Goal: Task Accomplishment & Management: Manage account settings

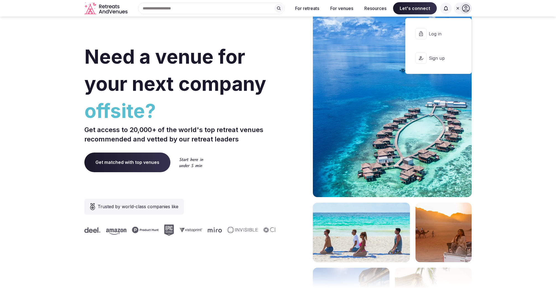
click at [447, 37] on span "Log in" at bounding box center [442, 34] width 27 height 6
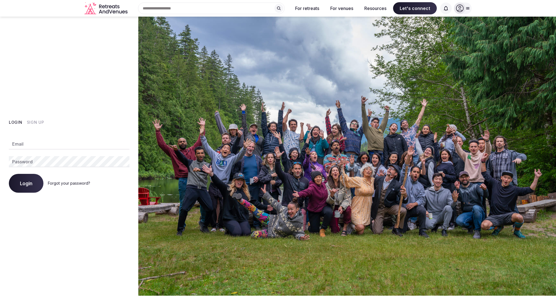
type input "**********"
click at [9, 174] on button "Login" at bounding box center [26, 183] width 35 height 19
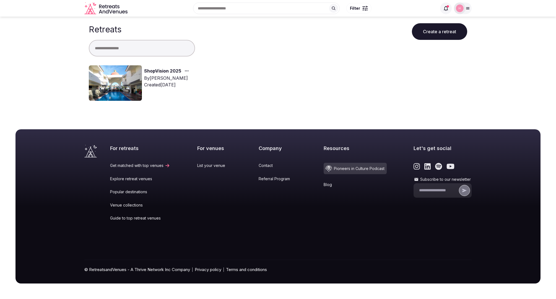
click at [158, 73] on link "ShopVision 2025" at bounding box center [162, 71] width 37 height 7
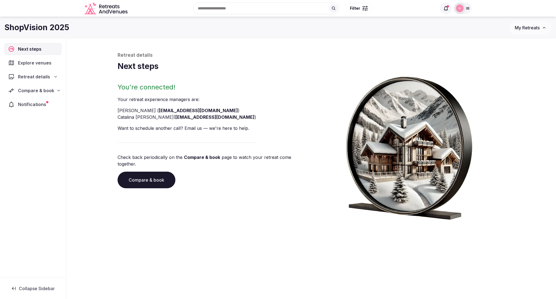
click at [50, 92] on span "Compare & book" at bounding box center [36, 90] width 36 height 7
click at [27, 134] on link "Contracts" at bounding box center [32, 137] width 57 height 8
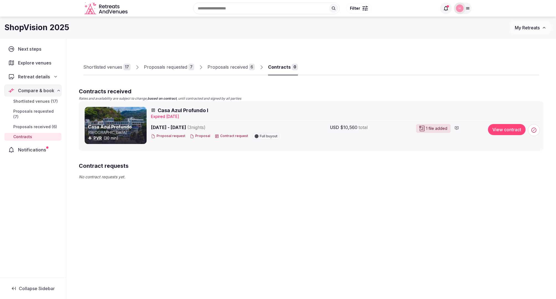
click at [198, 109] on span "Casa Azul Profundo I" at bounding box center [183, 110] width 51 height 7
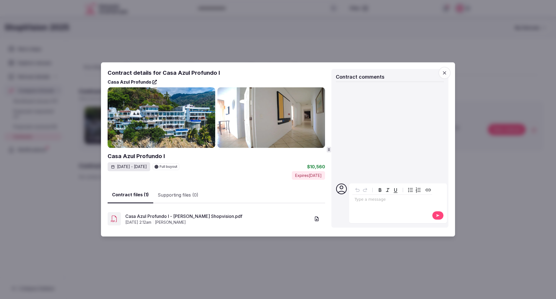
click at [444, 74] on icon "button" at bounding box center [445, 73] width 6 height 6
